Goal: Task Accomplishment & Management: Manage account settings

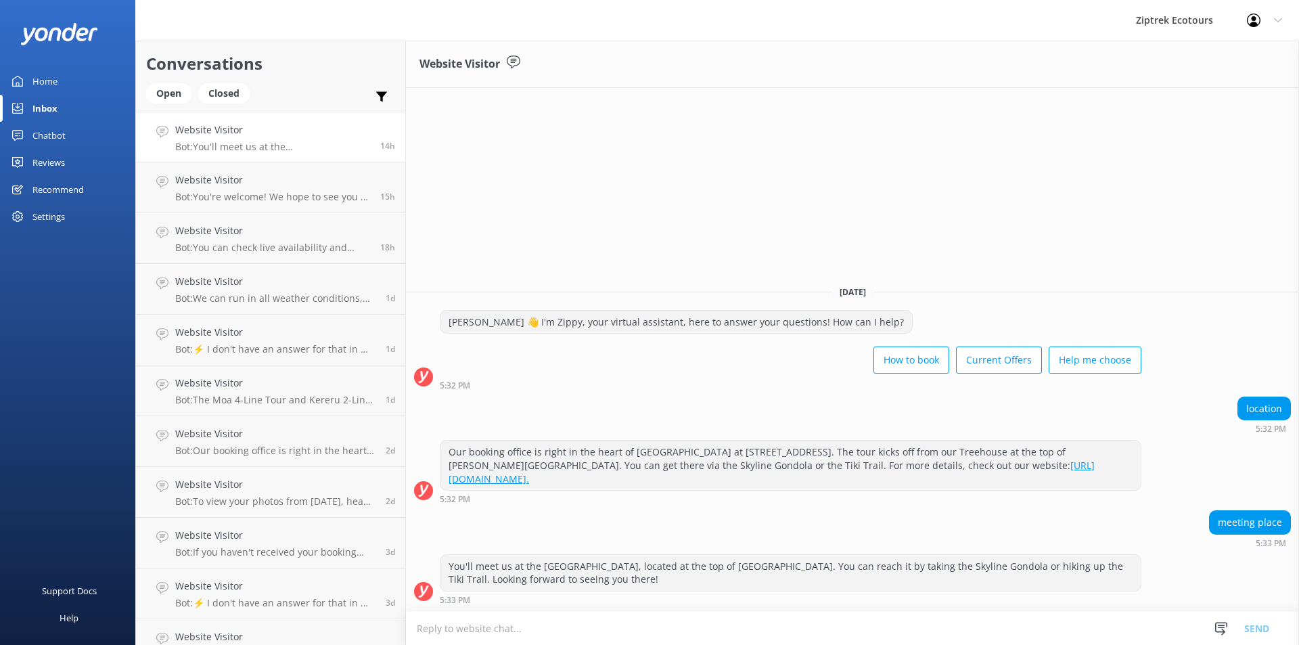
click at [75, 168] on link "Reviews" at bounding box center [67, 162] width 135 height 27
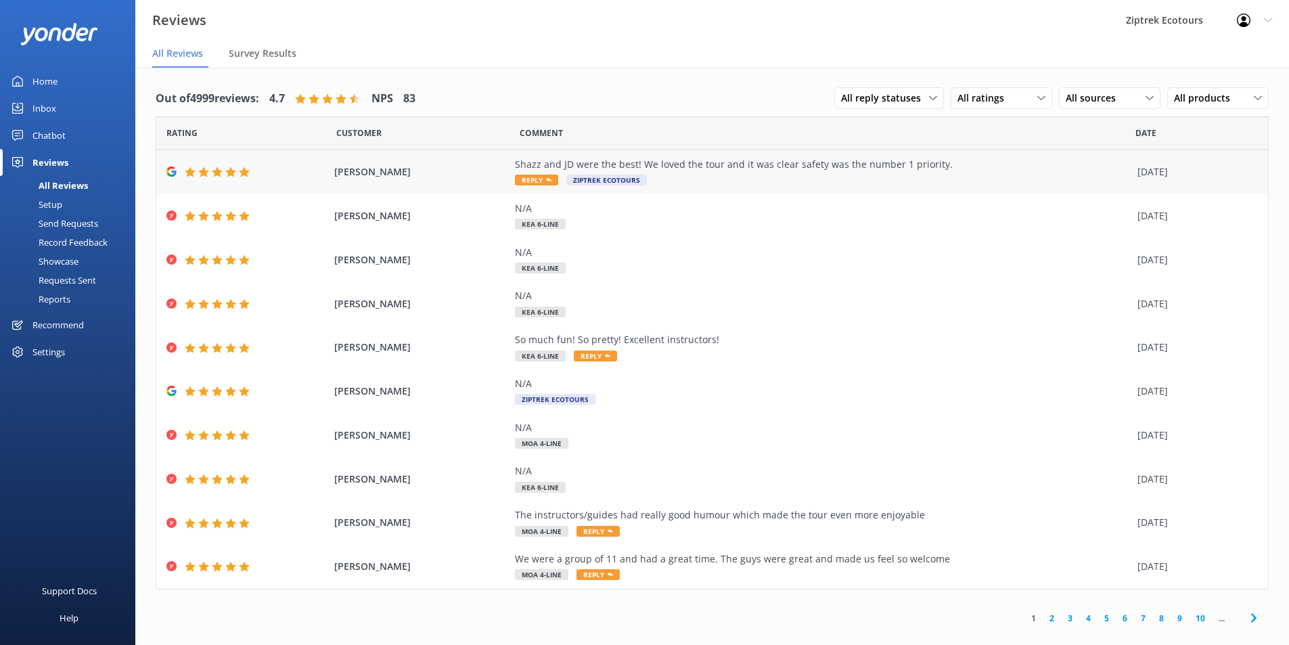
scroll to position [27, 0]
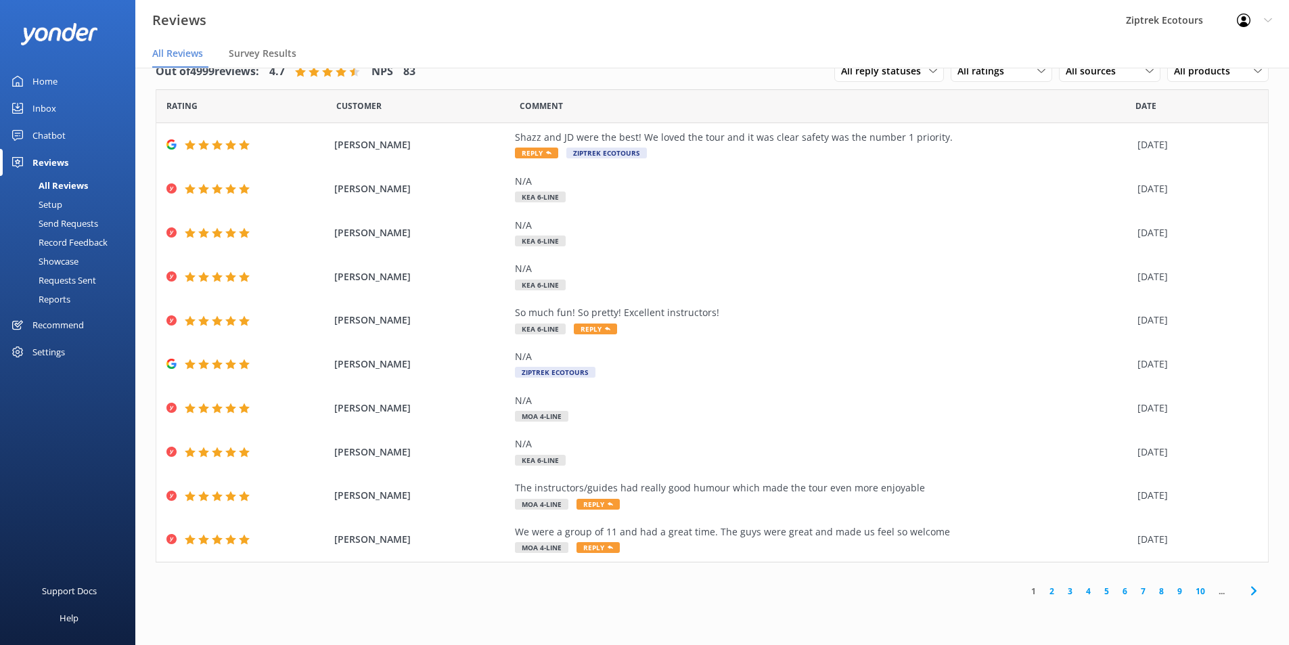
click at [1050, 591] on link "2" at bounding box center [1052, 591] width 18 height 13
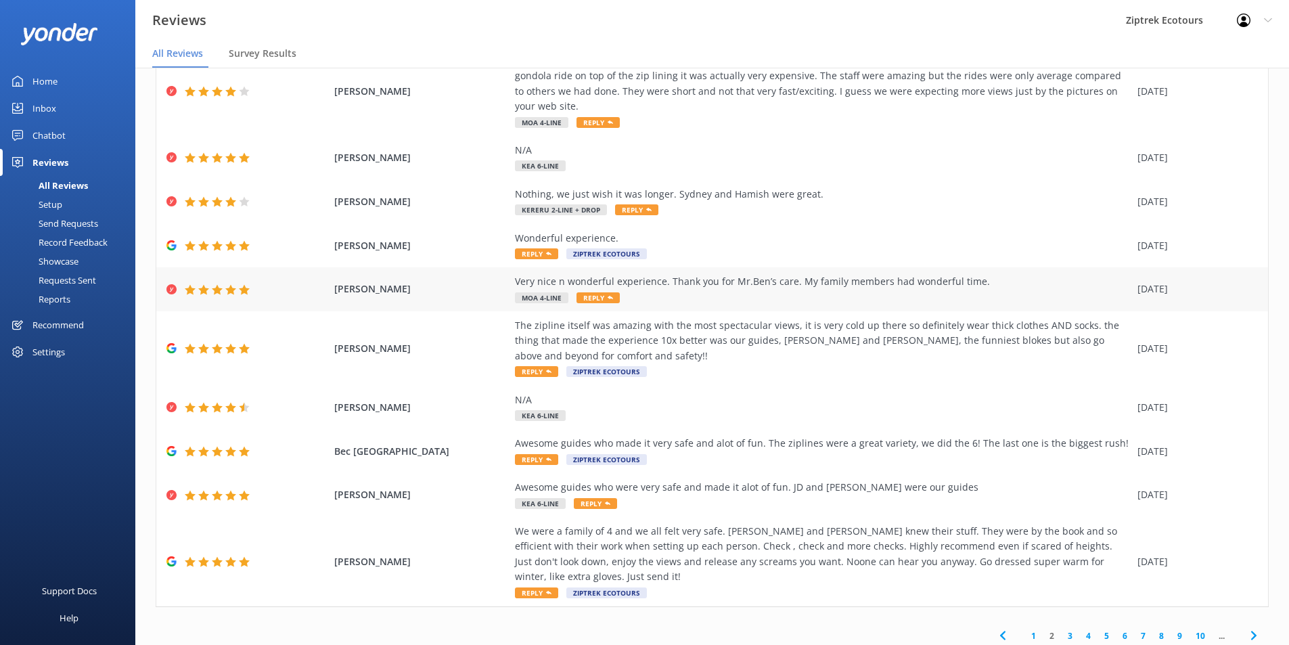
scroll to position [79, 0]
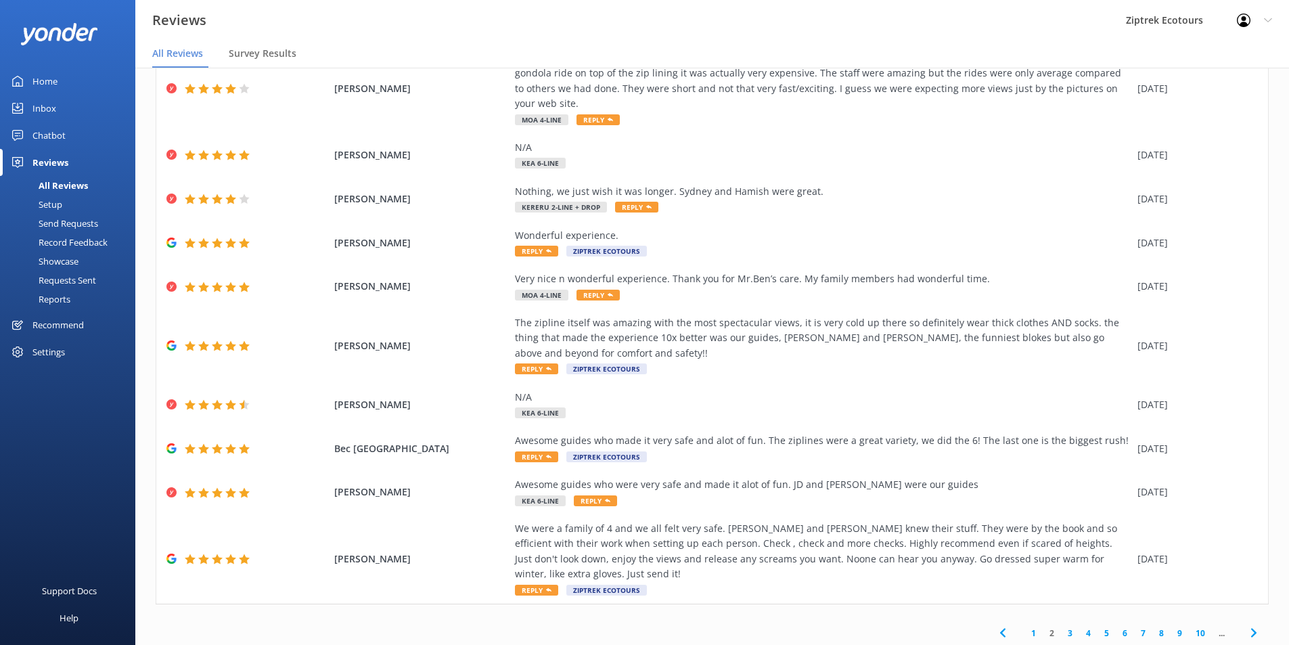
click at [1061, 627] on link "3" at bounding box center [1070, 633] width 18 height 13
